Goal: Information Seeking & Learning: Check status

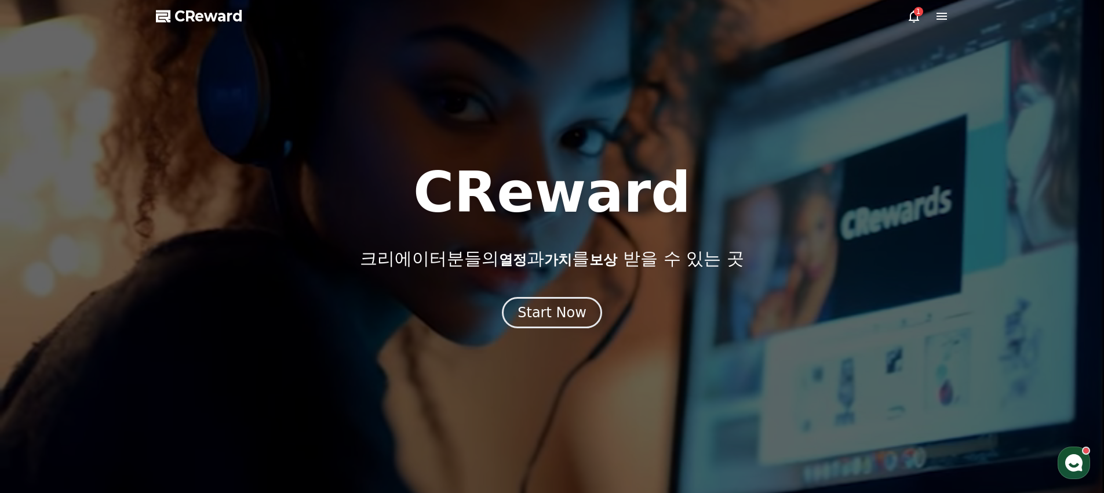
click at [921, 16] on icon at bounding box center [914, 16] width 14 height 14
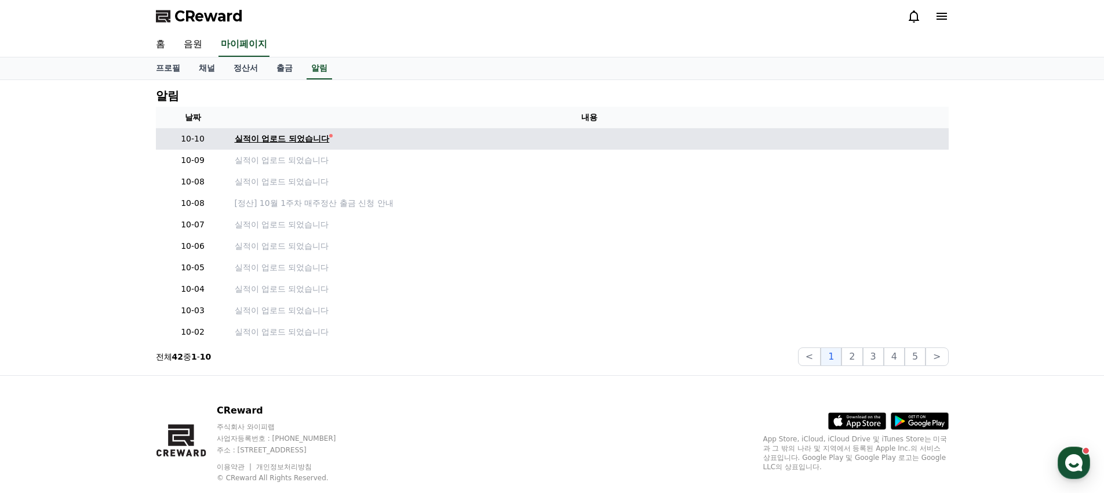
click at [309, 136] on div "실적이 업로드 되었습니다" at bounding box center [282, 139] width 95 height 12
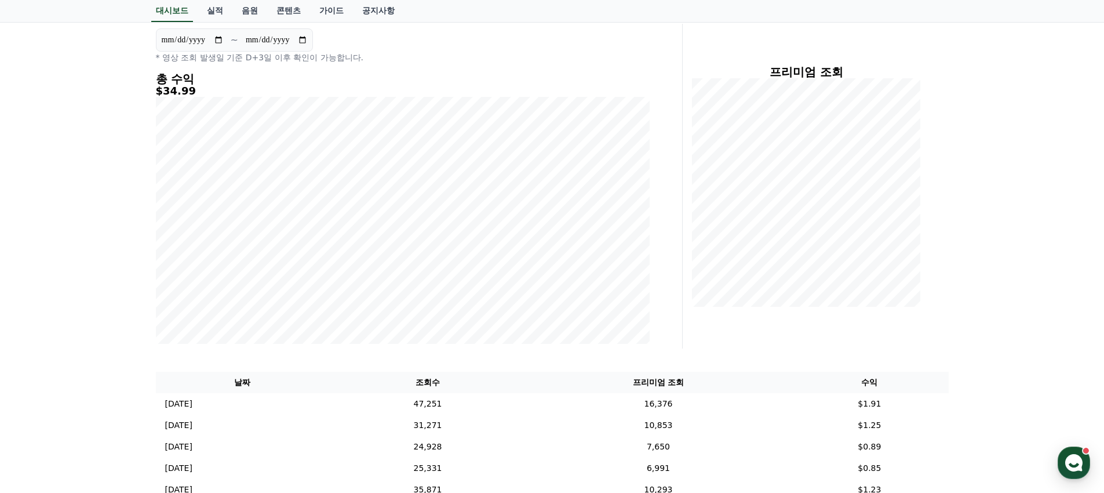
scroll to position [215, 0]
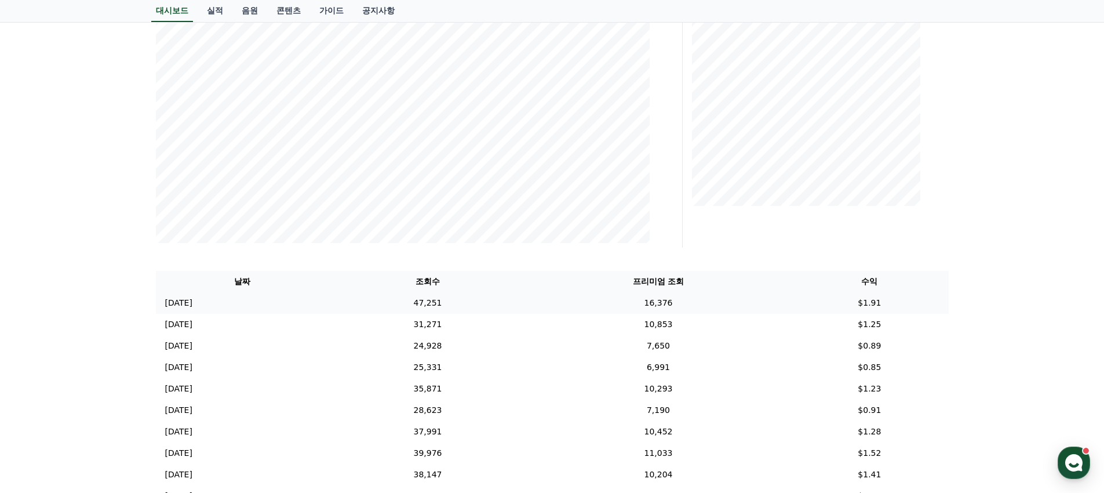
click at [486, 300] on td "47,251" at bounding box center [427, 302] width 197 height 21
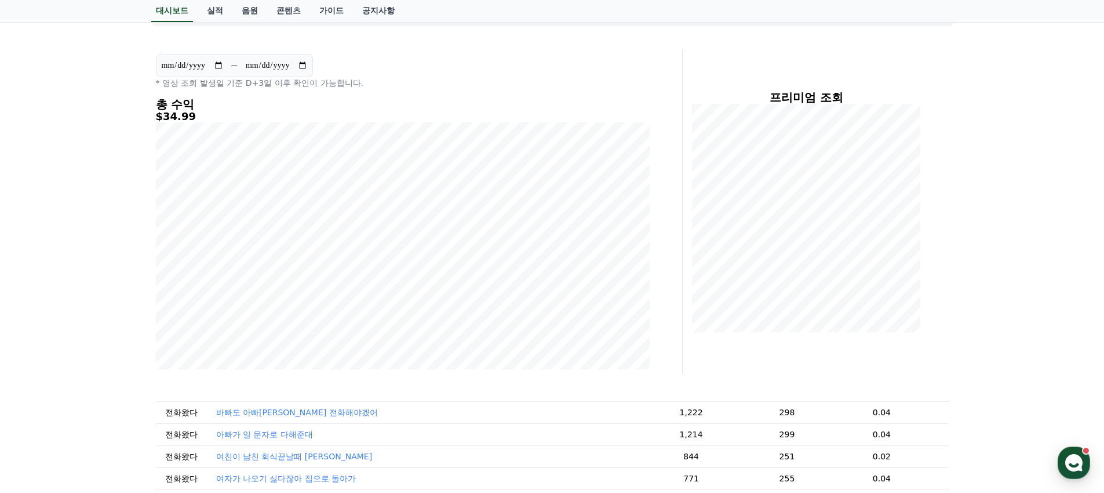
scroll to position [75, 0]
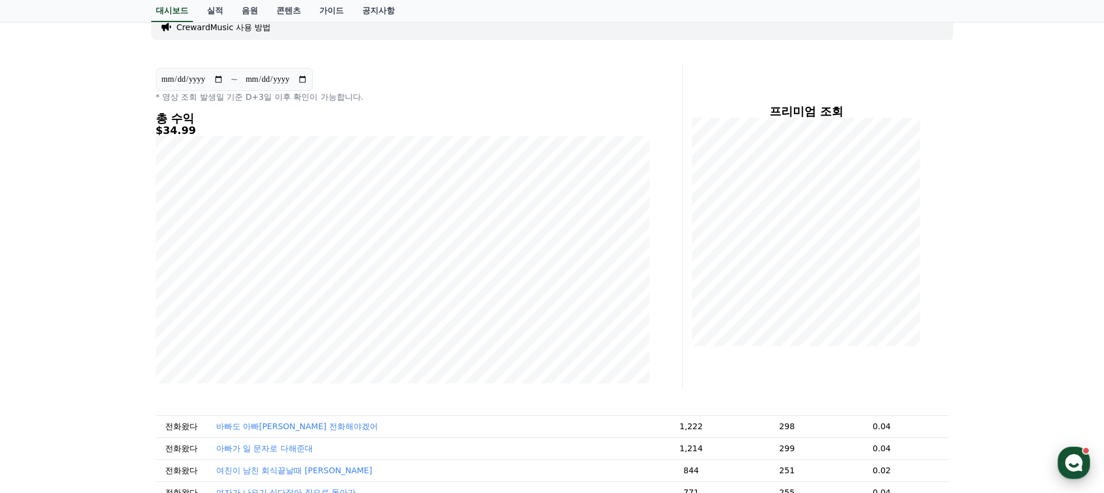
click at [1078, 474] on div "button" at bounding box center [1074, 462] width 32 height 32
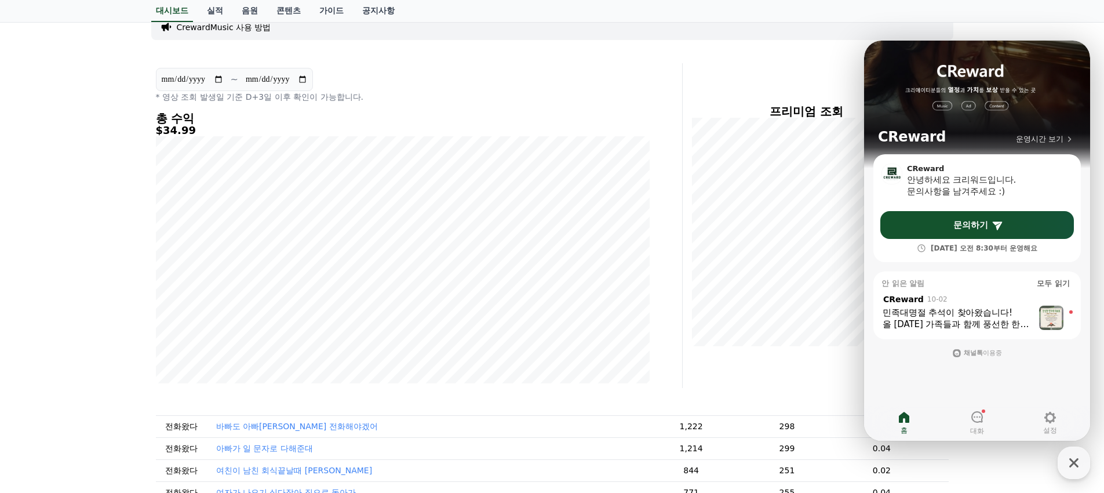
click at [61, 212] on div "**********" at bounding box center [552, 473] width 1104 height 937
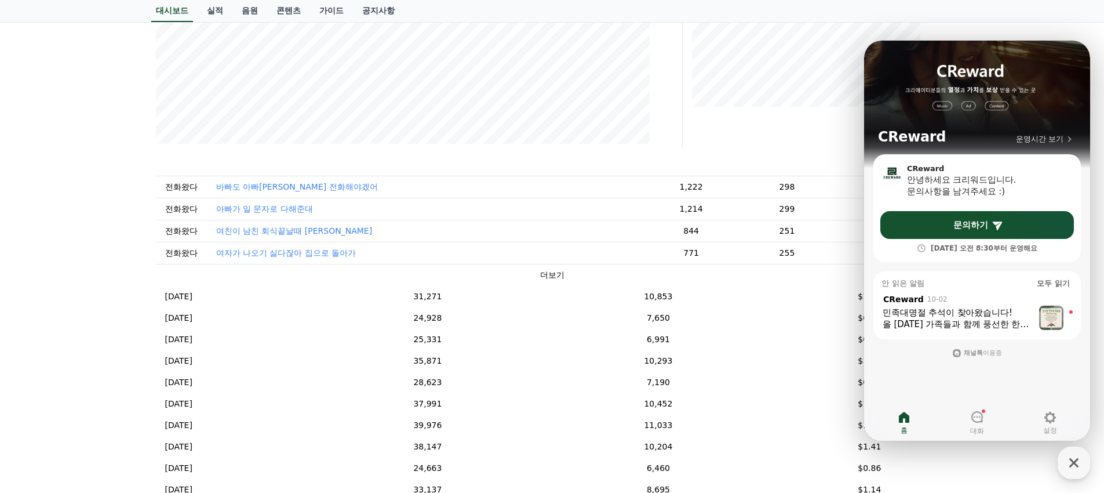
scroll to position [0, 0]
